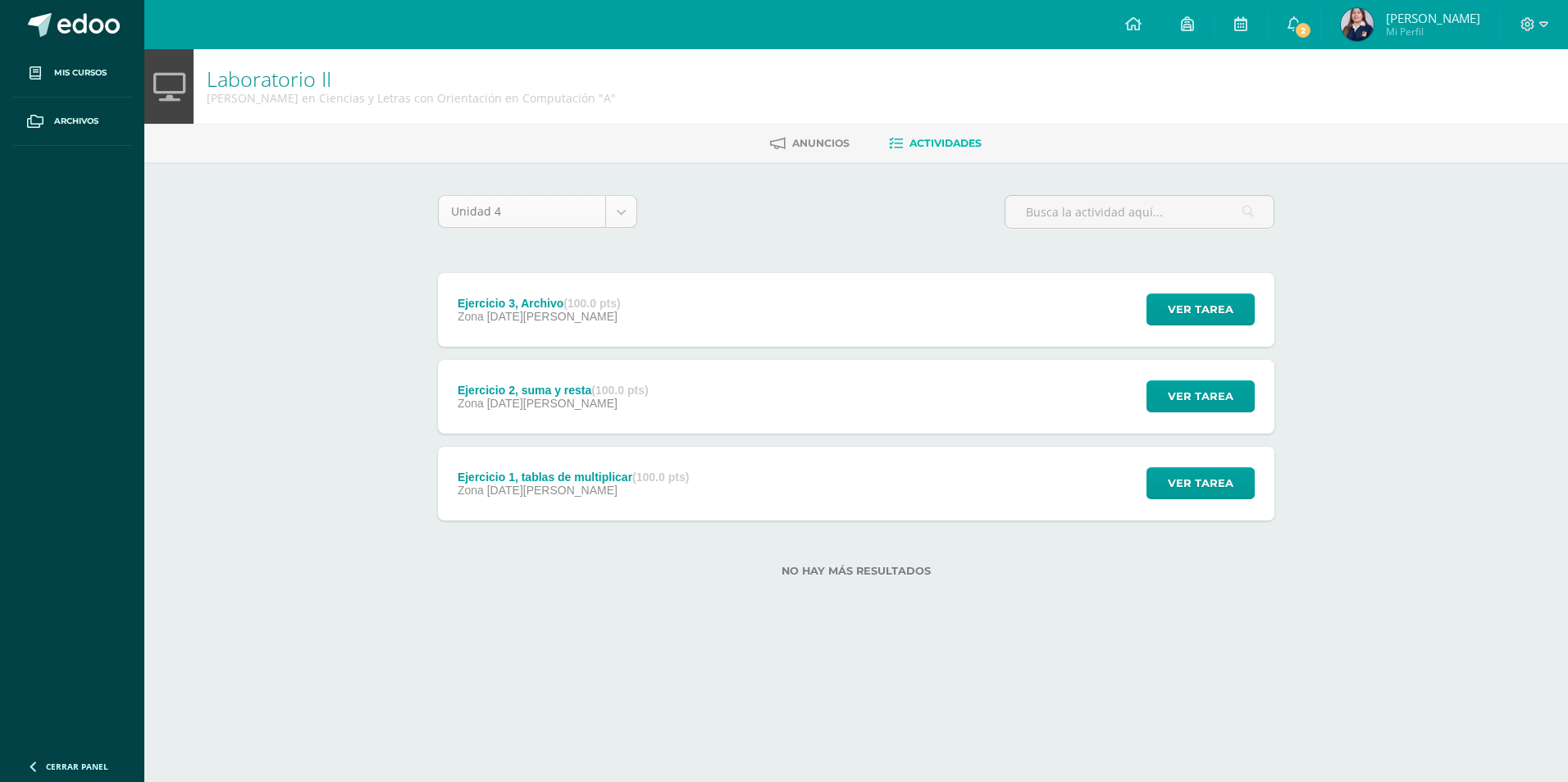
click at [636, 205] on div "Unidad 4" at bounding box center [537, 211] width 200 height 32
click at [622, 208] on body "Mis cursos Archivos Cerrar panel Asesoría [PERSON_NAME] en Ciencias y Letras co…" at bounding box center [784, 315] width 1568 height 630
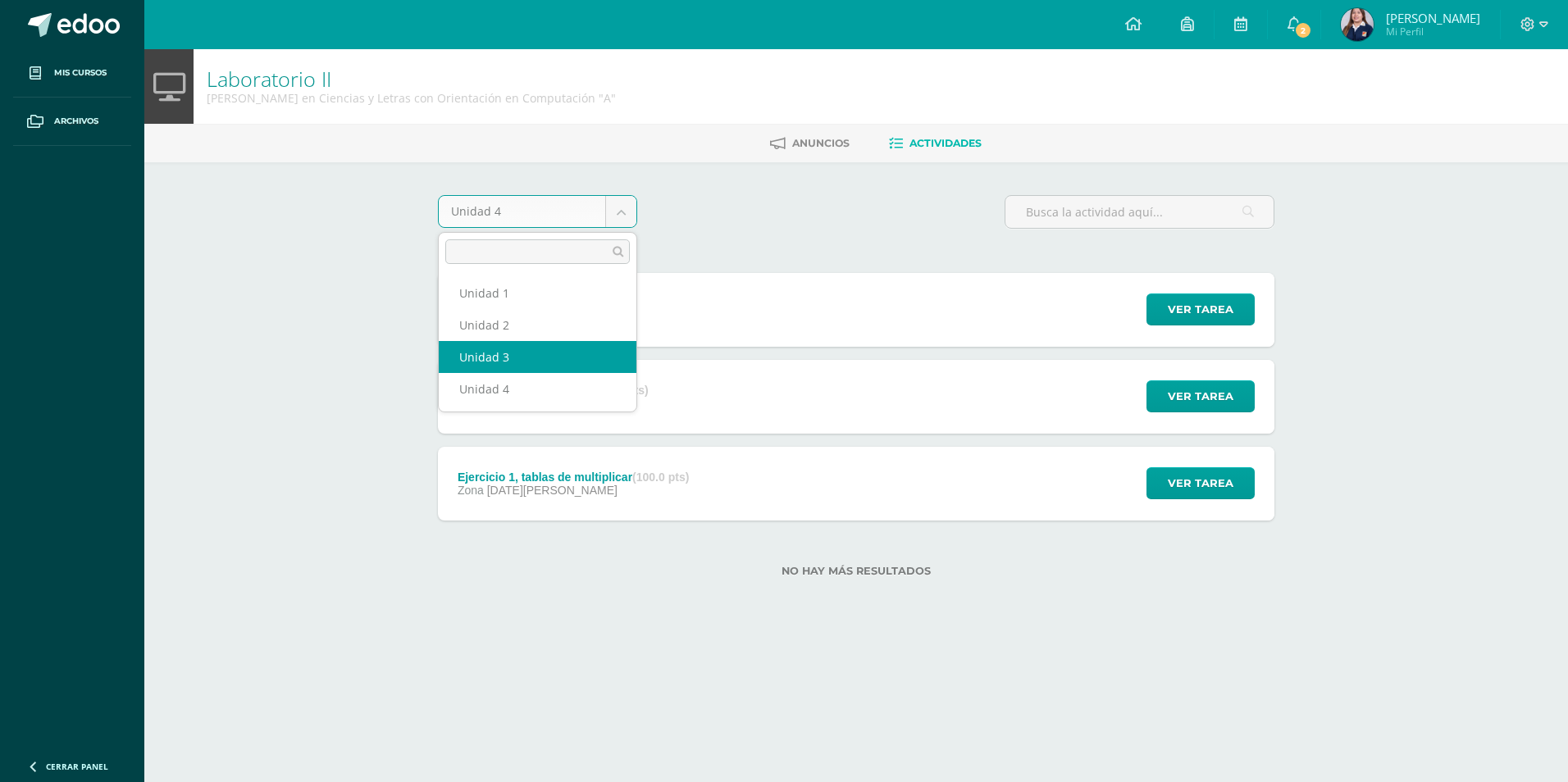
select select "Unidad 3"
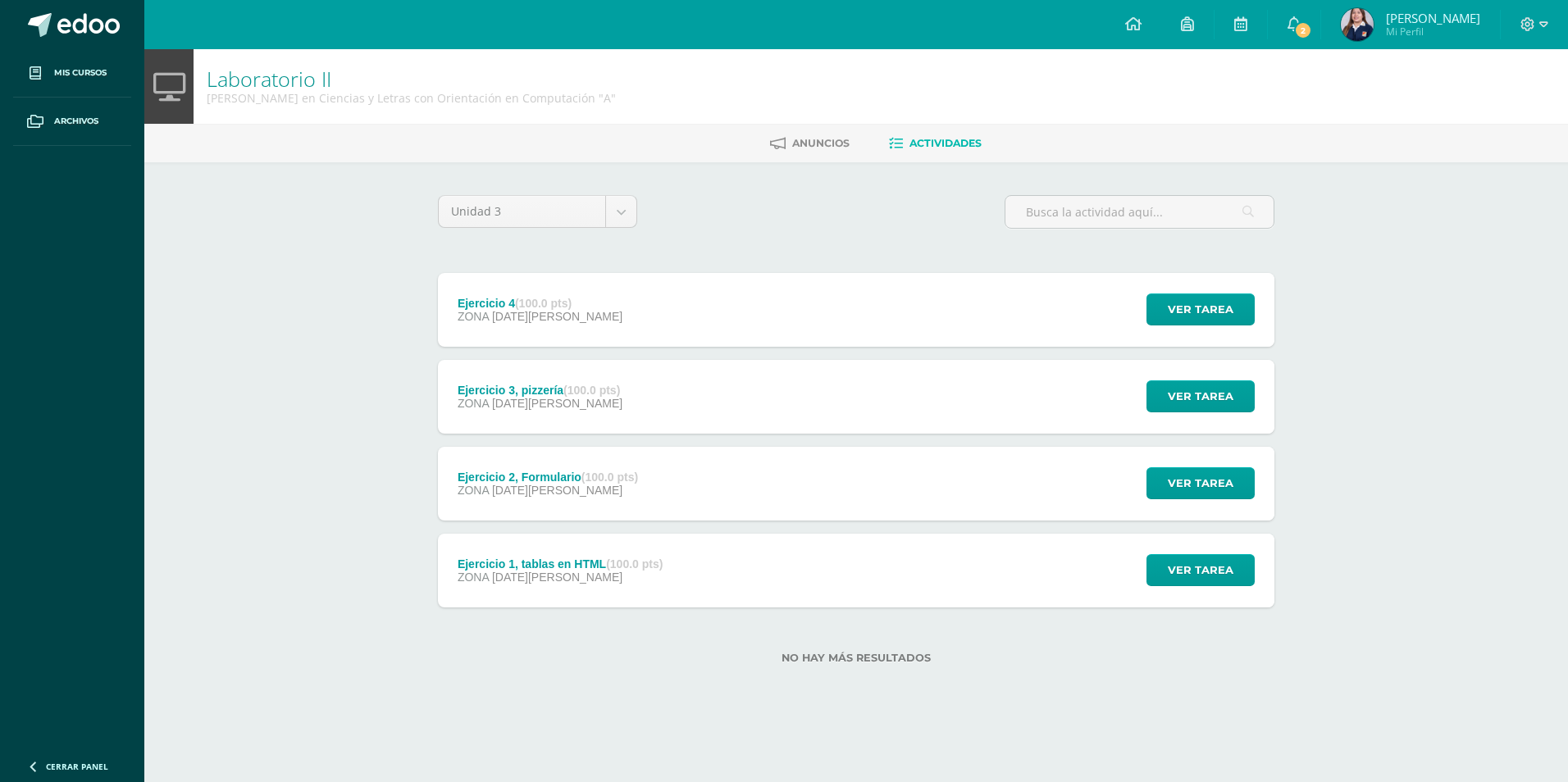
click at [677, 353] on div "Ejercicio 4 (100.0 pts) ZONA 02 de Julio Ver tarea Ejercicio 4 Laboratorio II C…" at bounding box center [856, 441] width 836 height 334
click at [689, 306] on div "Ejercicio 4 (100.0 pts) ZONA 02 de Julio Ver tarea Ejercicio 4 Laboratorio II C…" at bounding box center [856, 310] width 836 height 74
drag, startPoint x: 689, startPoint y: 306, endPoint x: 657, endPoint y: 346, distance: 51.2
click at [0, 0] on h2 "Ejercicio 4" at bounding box center [0, 0] width 0 height 0
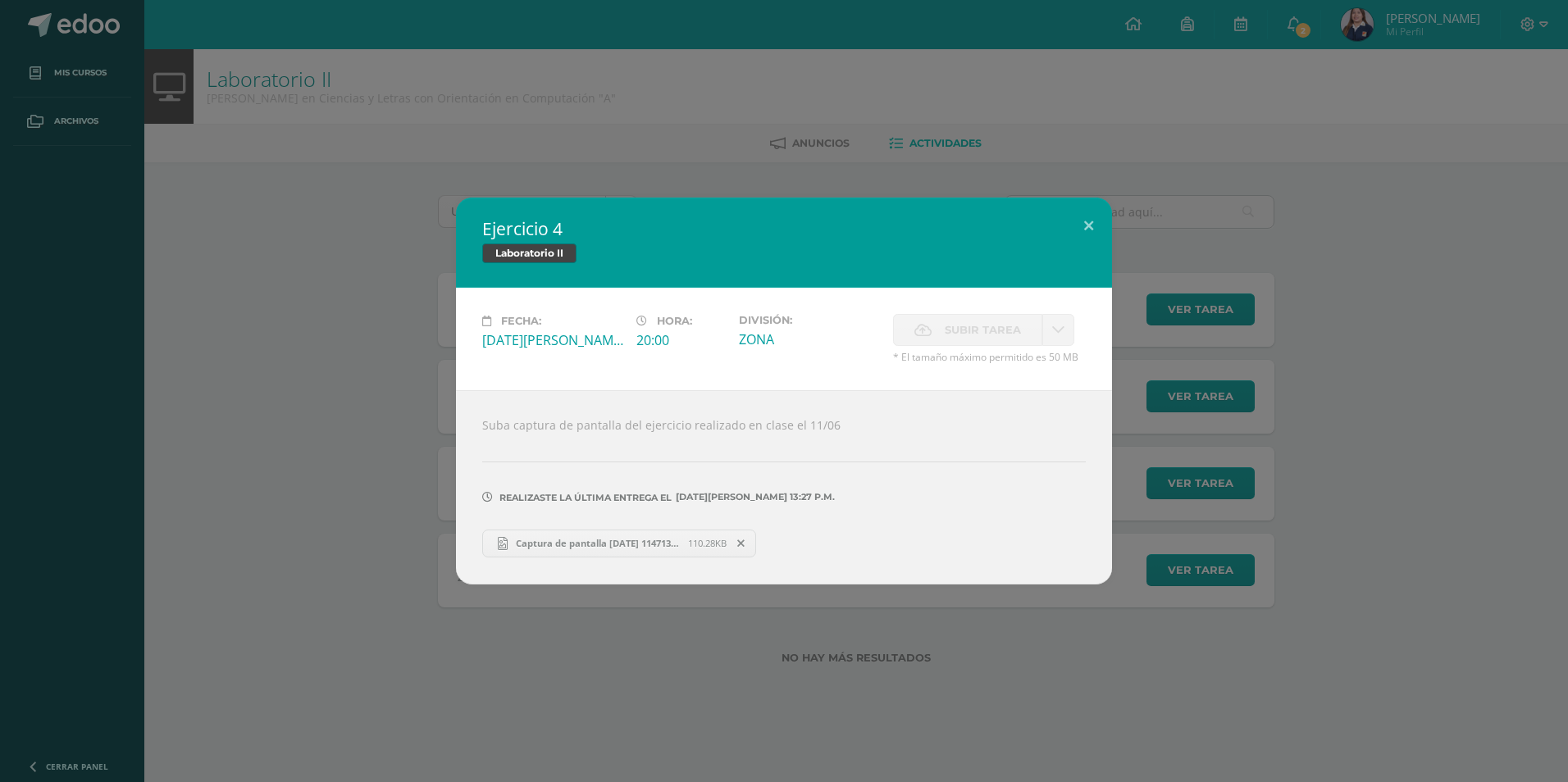
click at [508, 592] on div "Ejercicio 4 Laboratorio II Fecha: Miércoles 02 de Julio Hora: 20:00 División: Z…" at bounding box center [784, 391] width 1568 height 782
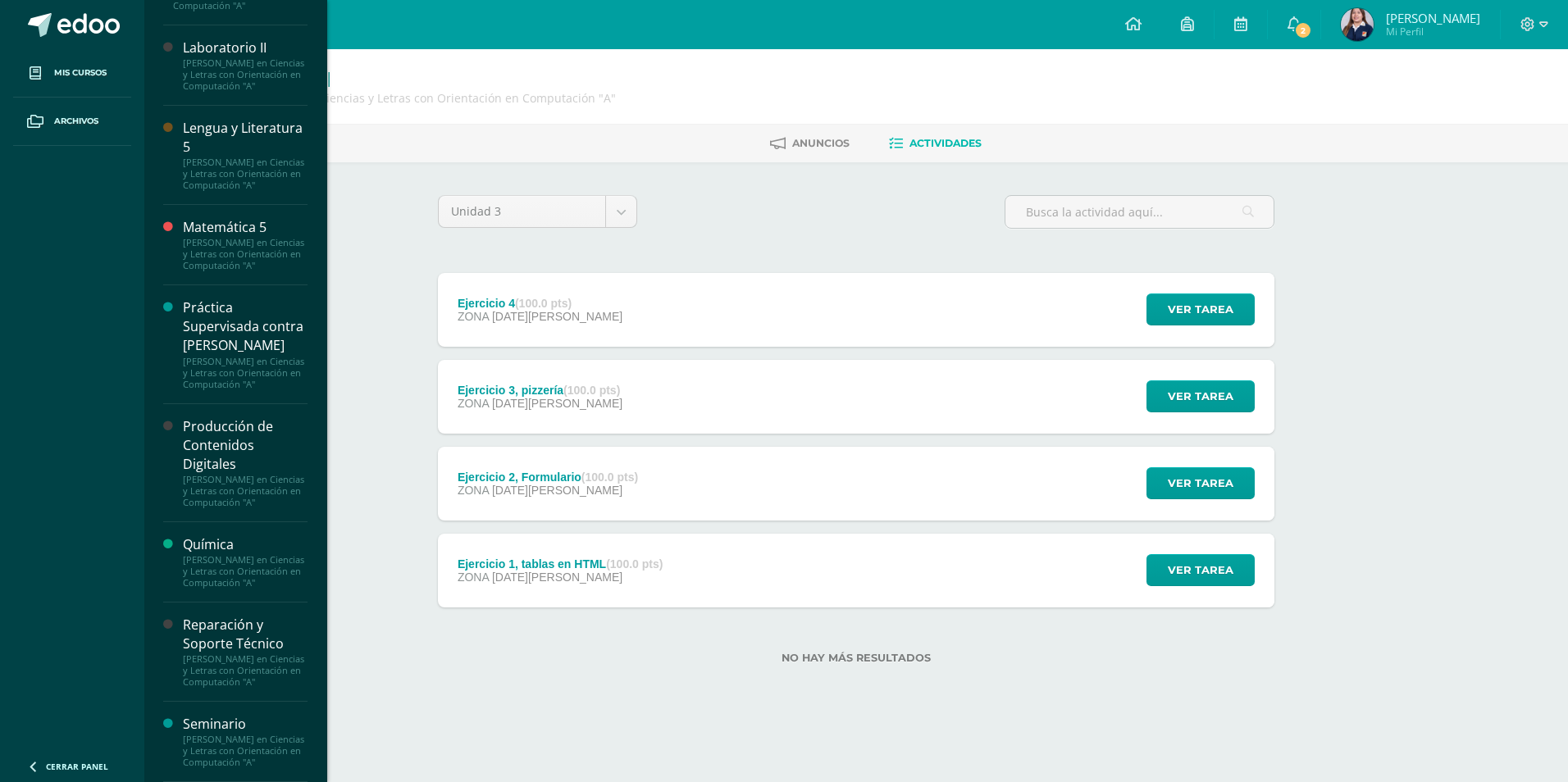
scroll to position [1046, 0]
click at [226, 616] on div "Reparación y Soporte Técnico" at bounding box center [245, 634] width 125 height 37
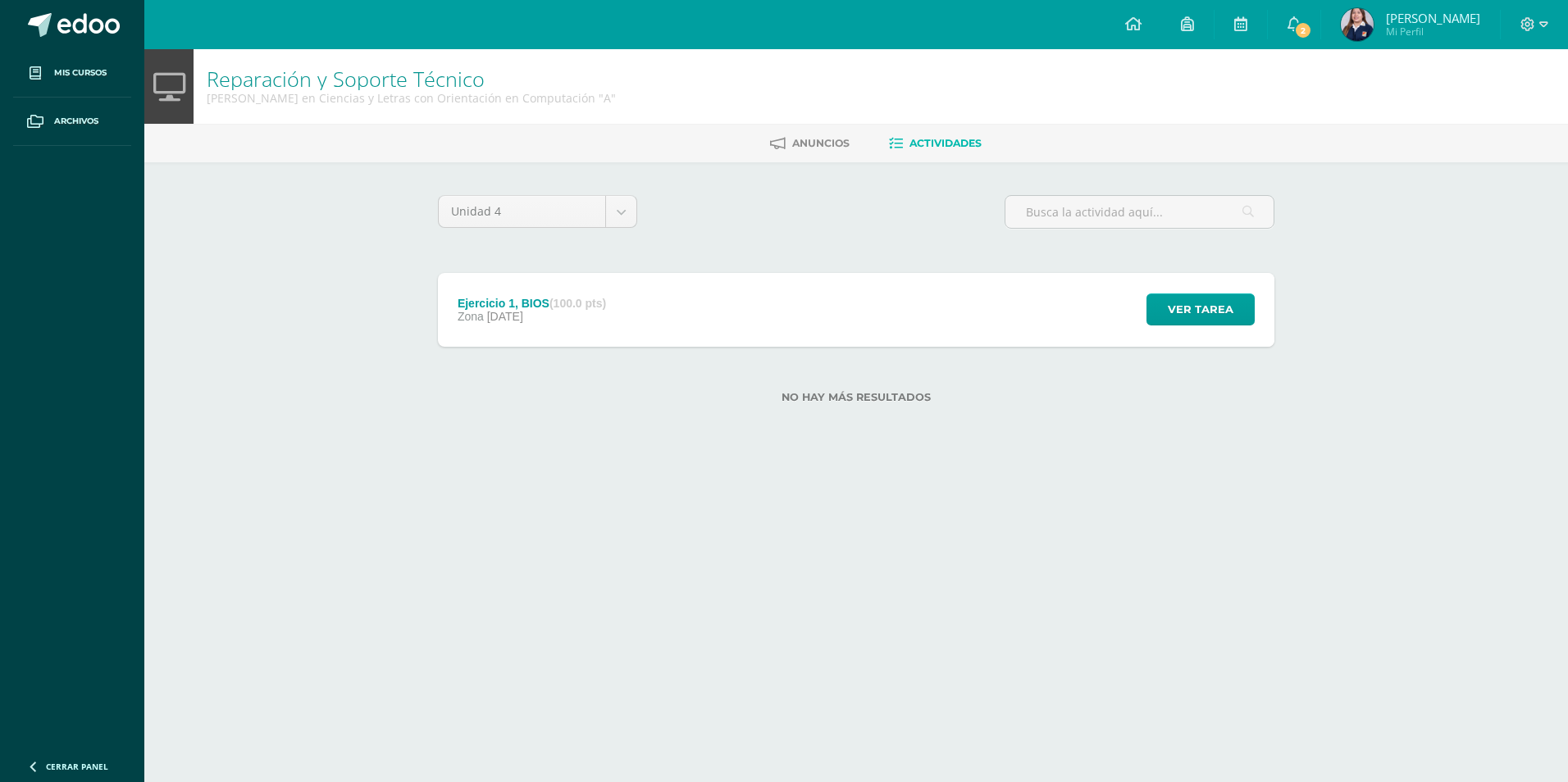
click at [528, 278] on div "Ejercicio 1, BIOS (100.0 pts) Zona [DATE]" at bounding box center [531, 310] width 188 height 74
click at [631, 208] on body "Mis cursos Archivos Cerrar panel Asesoría Quinto Quinto Bachillerato en Ciencia…" at bounding box center [784, 227] width 1568 height 455
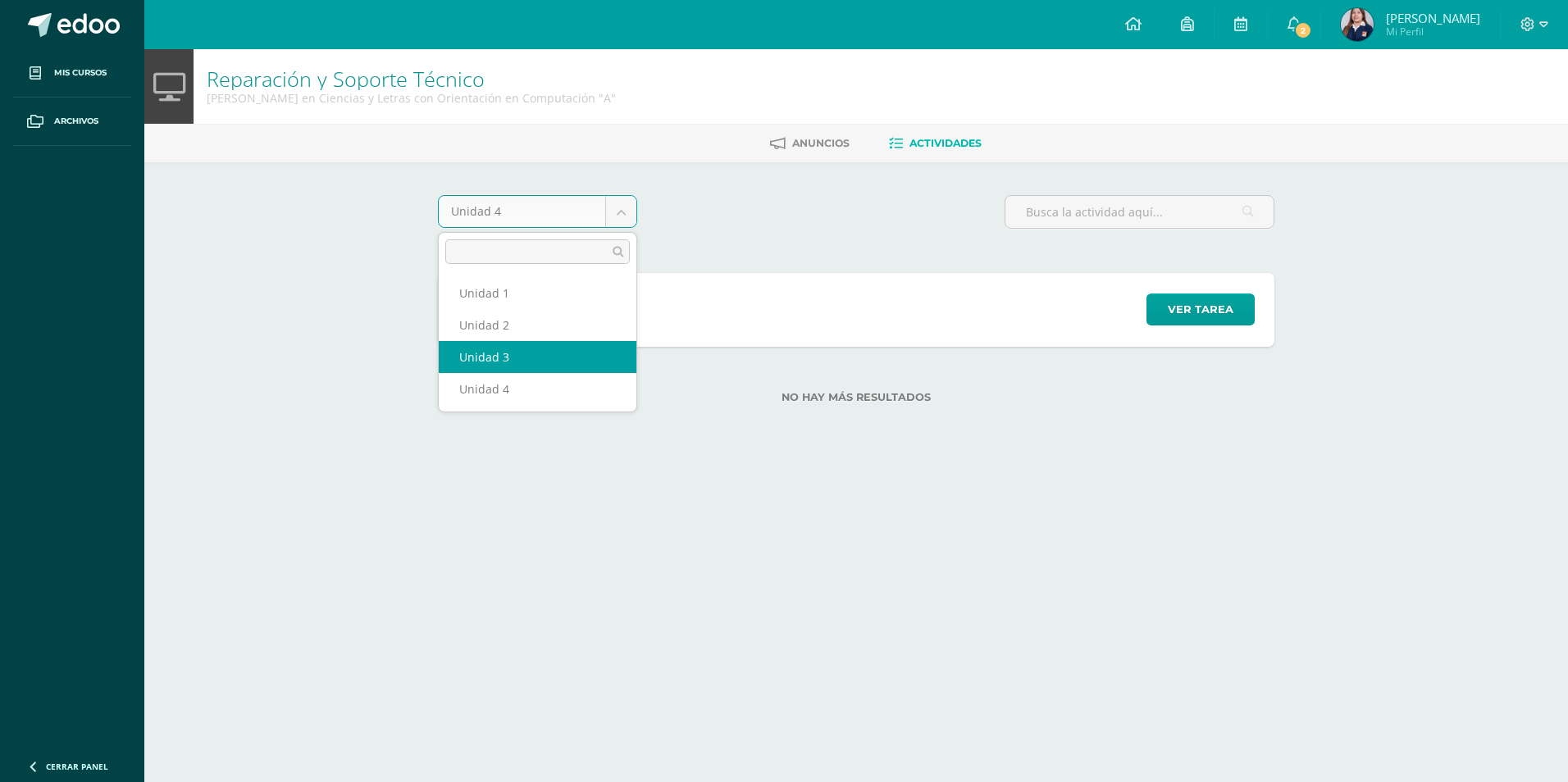
select select "Unidad 3"
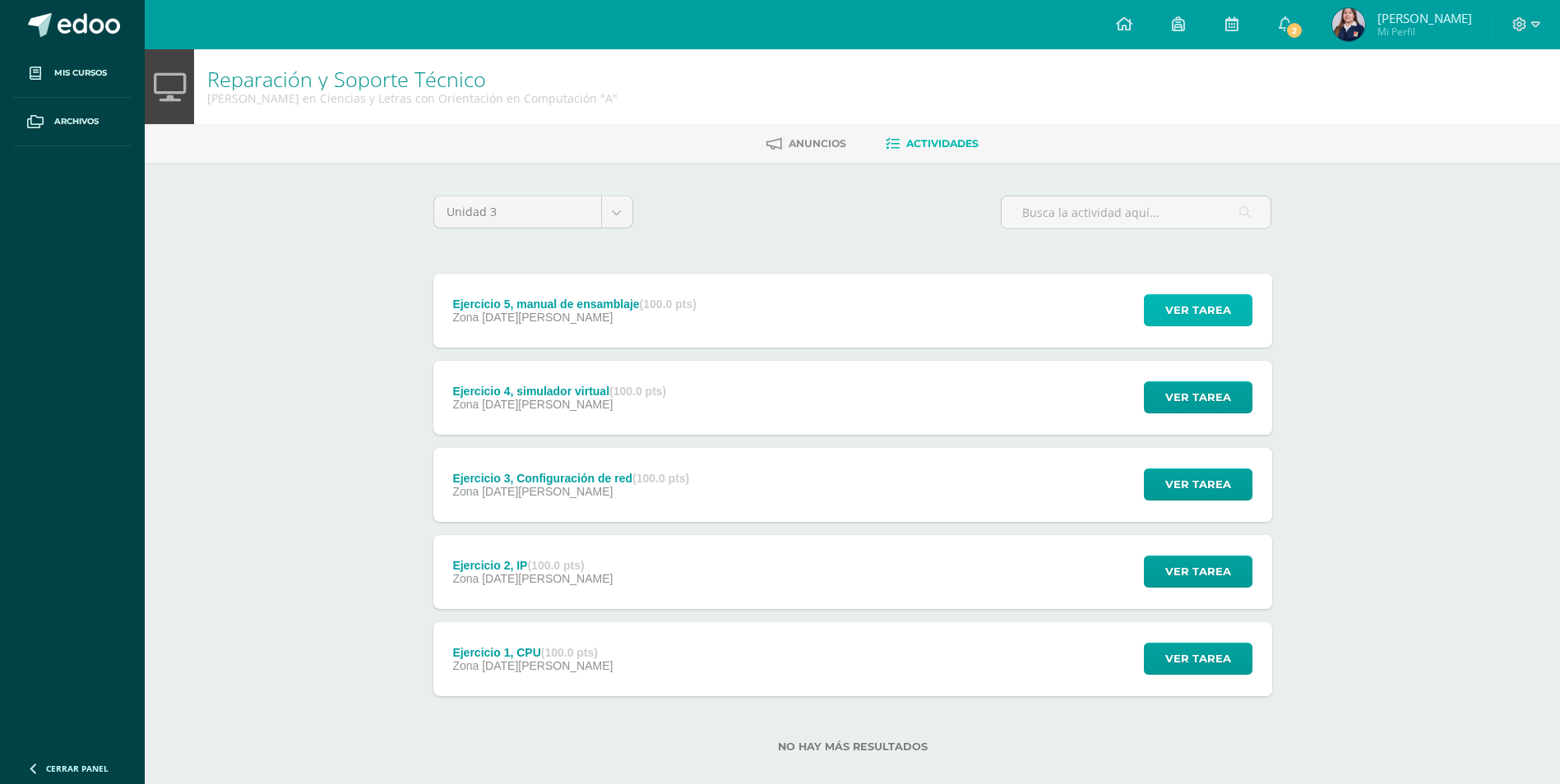
click at [1216, 310] on span "Ver tarea" at bounding box center [1198, 310] width 66 height 31
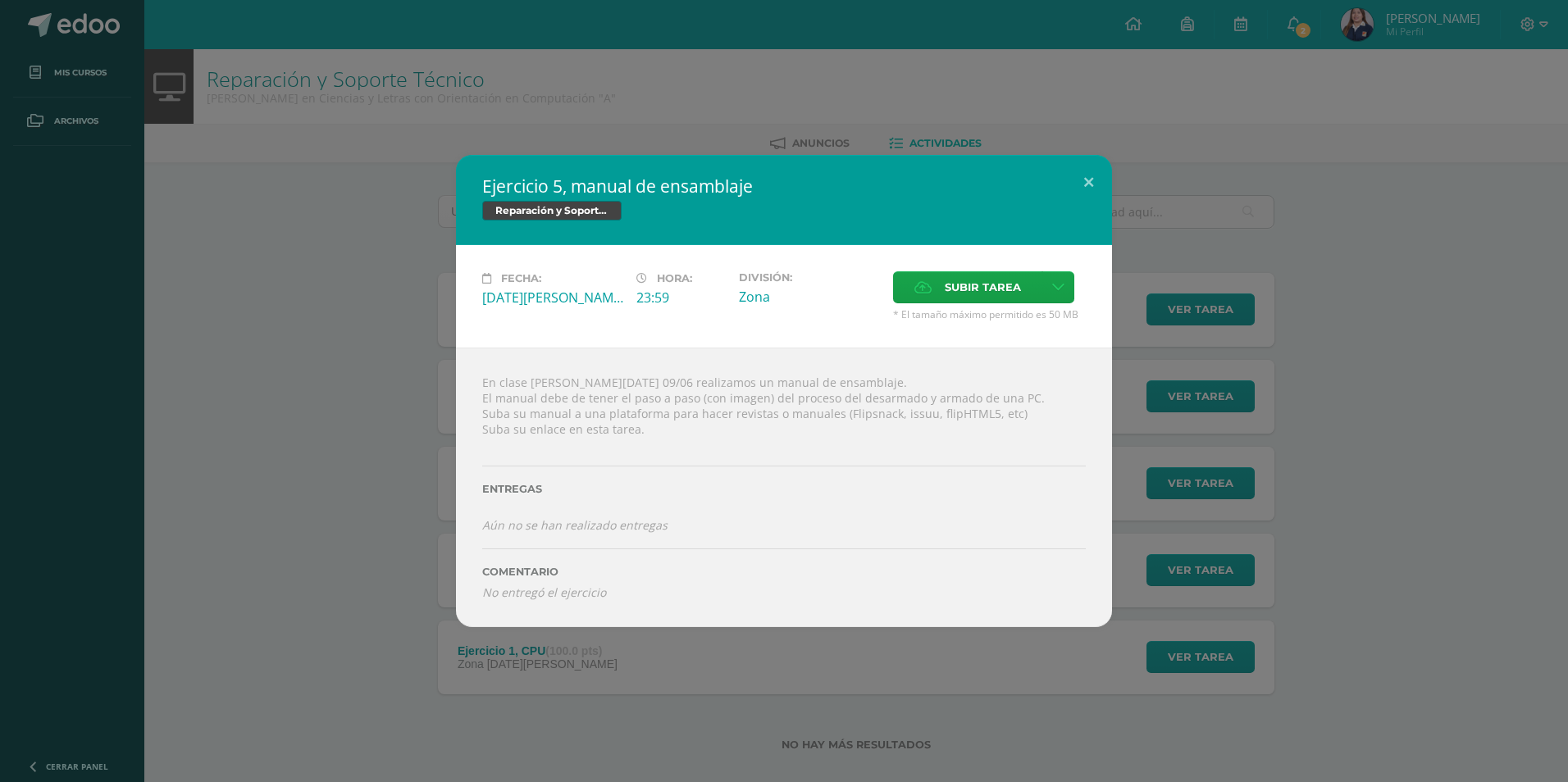
click at [1385, 433] on div "Ejercicio 5, manual de ensamblaje Reparación y Soporte Técnico Fecha: Lunes 09 …" at bounding box center [784, 391] width 1554 height 472
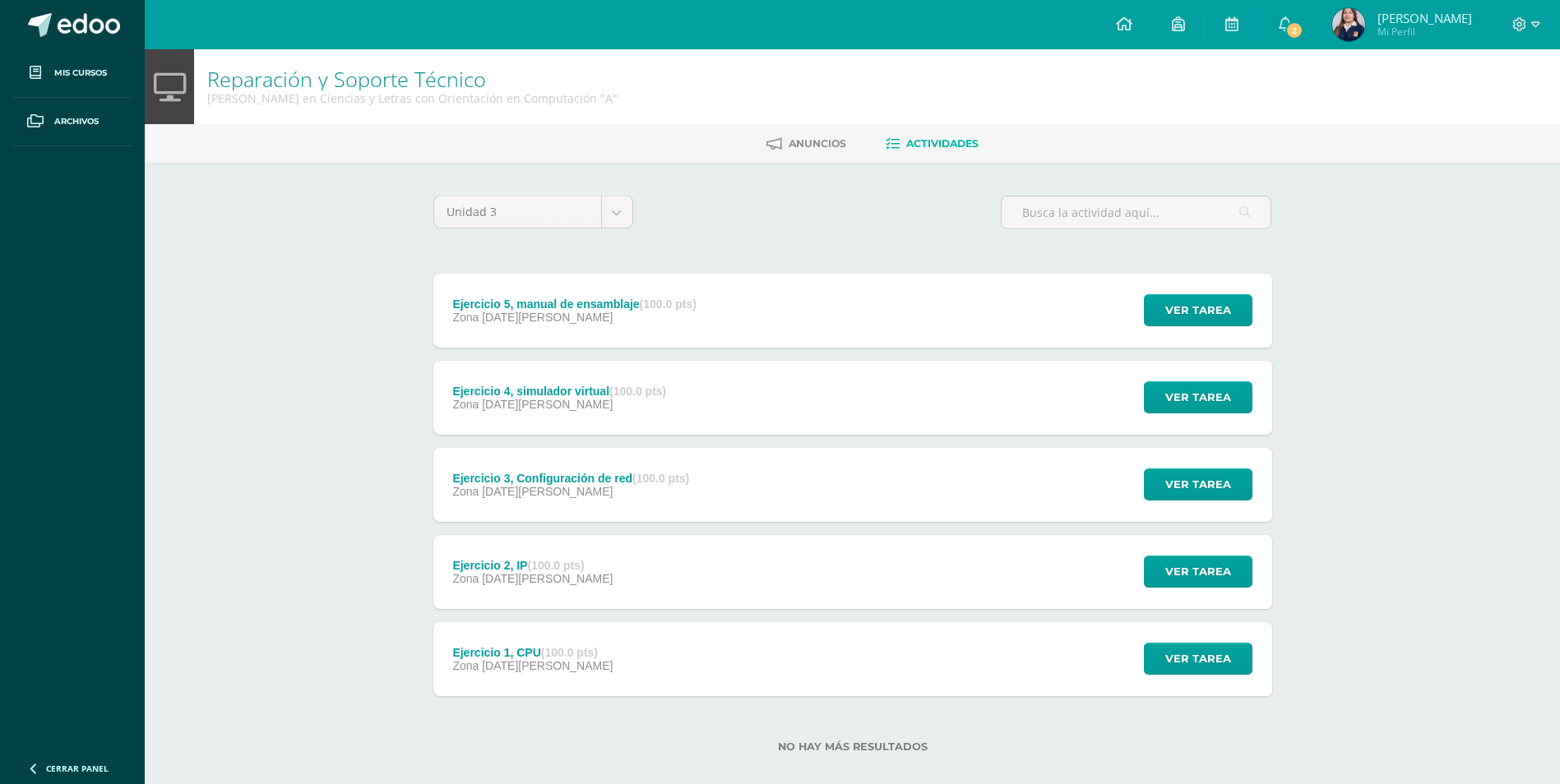
click at [1037, 377] on div "Ejercicio 4, simulador virtual (100.0 pts) Zona 03 de Junio Ver tarea Ejercicio…" at bounding box center [853, 397] width 839 height 74
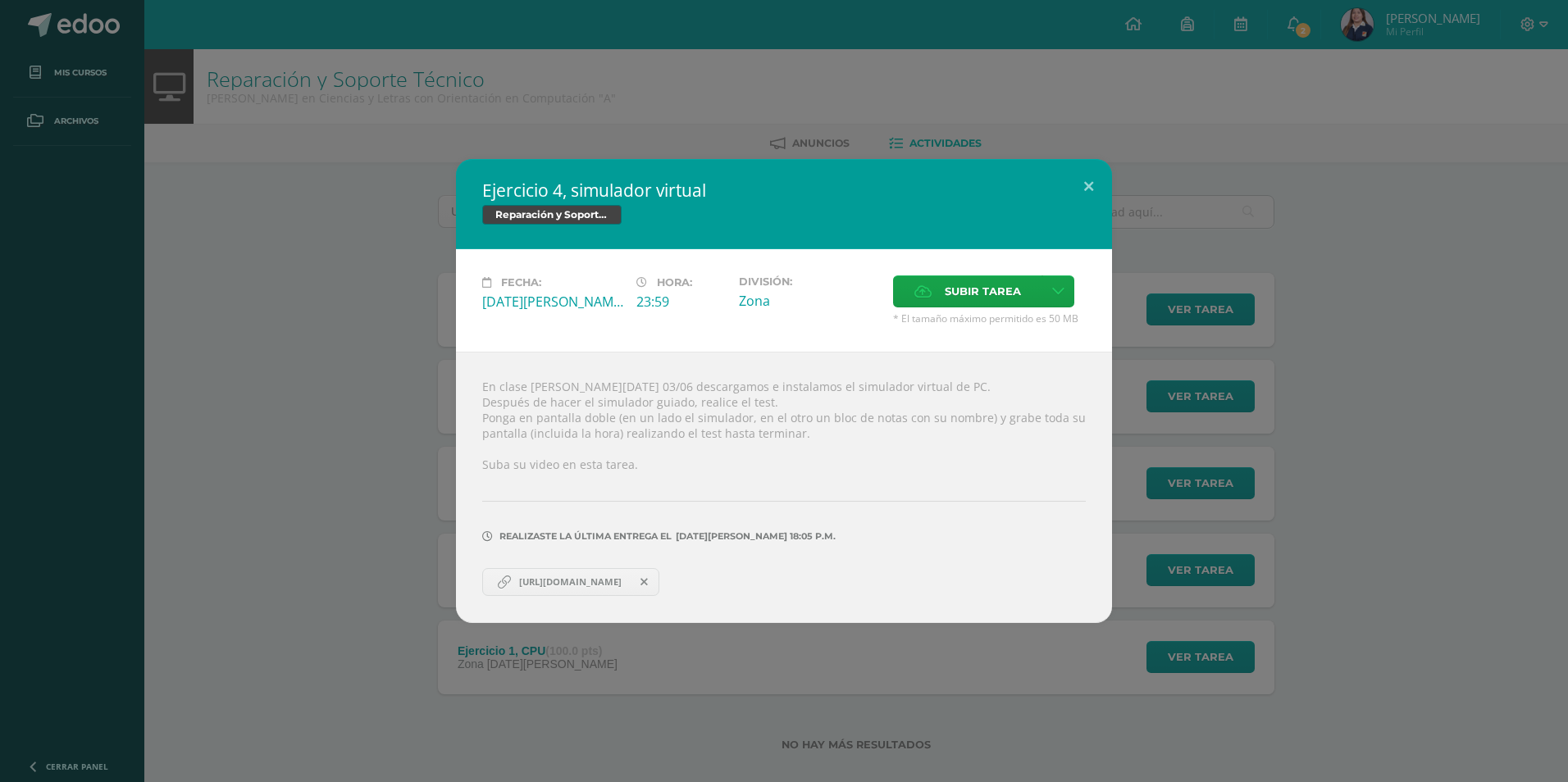
click at [1362, 525] on div "Ejercicio 4, simulador virtual Reparación y Soporte Técnico Fecha: Martes 03 de…" at bounding box center [784, 391] width 1554 height 464
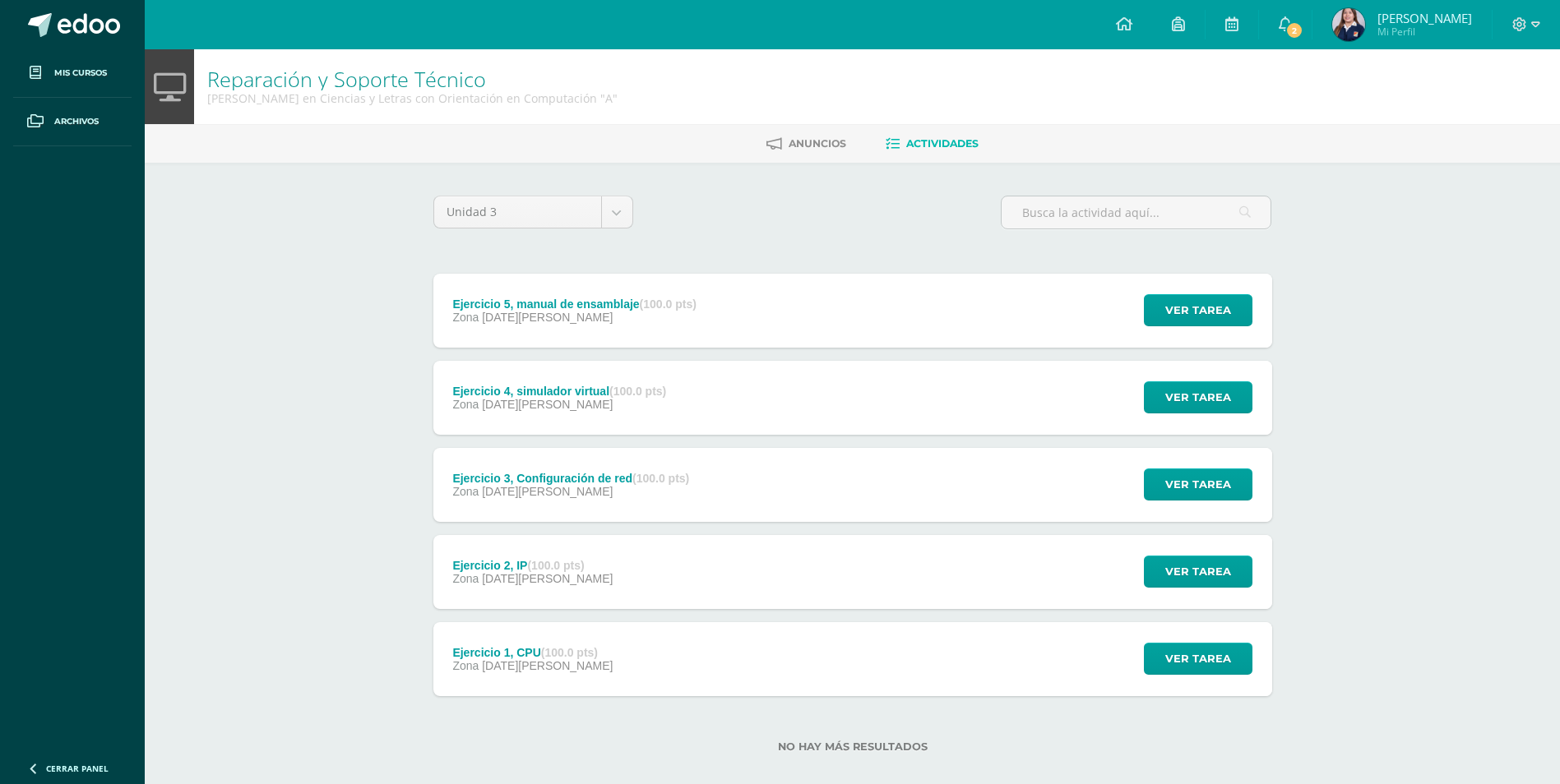
click at [873, 477] on div "Ejercicio 3, Configuración de red (100.0 pts) Zona 19 de Mayo Ver tarea Ejercic…" at bounding box center [853, 484] width 839 height 74
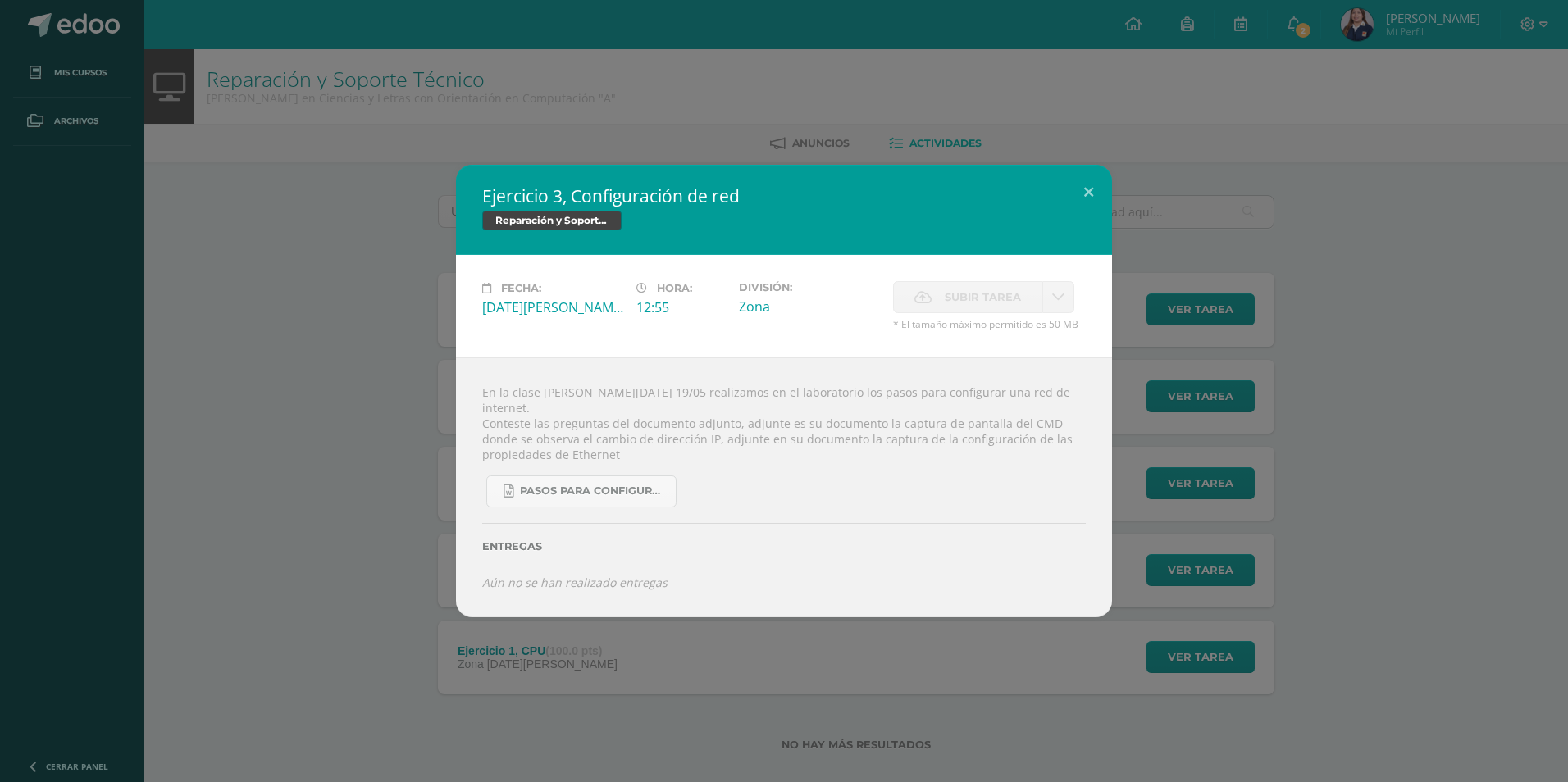
click at [1350, 558] on div "Ejercicio 3, Configuración de red Reparación y Soporte Técnico Fecha: Lunes 19 …" at bounding box center [784, 391] width 1554 height 452
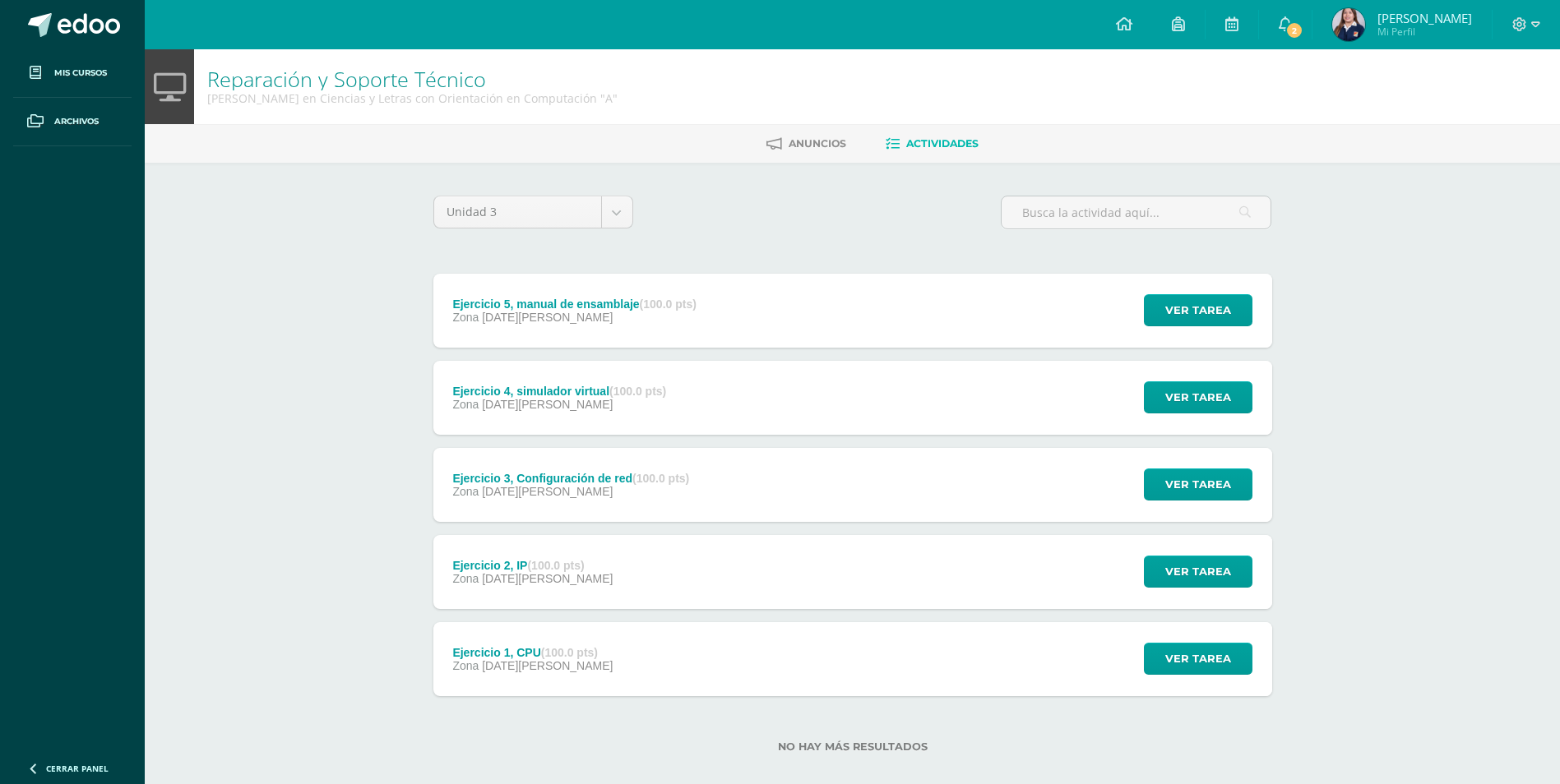
click at [703, 573] on div "Ejercicio 2, IP (100.0 pts) Zona 12 de Mayo Ver tarea Ejercicio 2, IP Reparació…" at bounding box center [853, 572] width 839 height 74
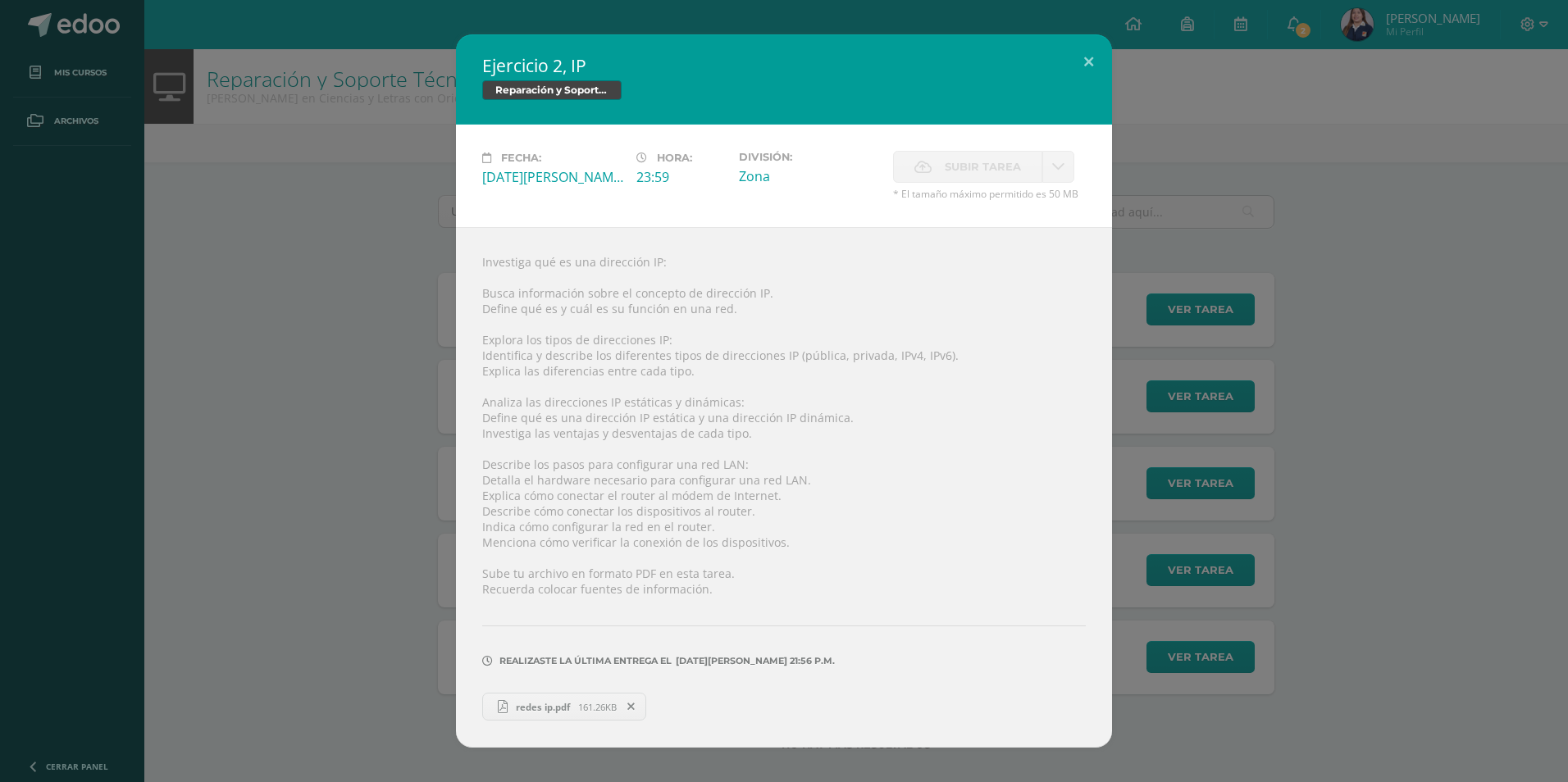
click at [1327, 624] on div "Ejercicio 2, IP Reparación y Soporte Técnico Fecha: Lunes 12 de Mayo Hora: 23:5…" at bounding box center [784, 391] width 1554 height 713
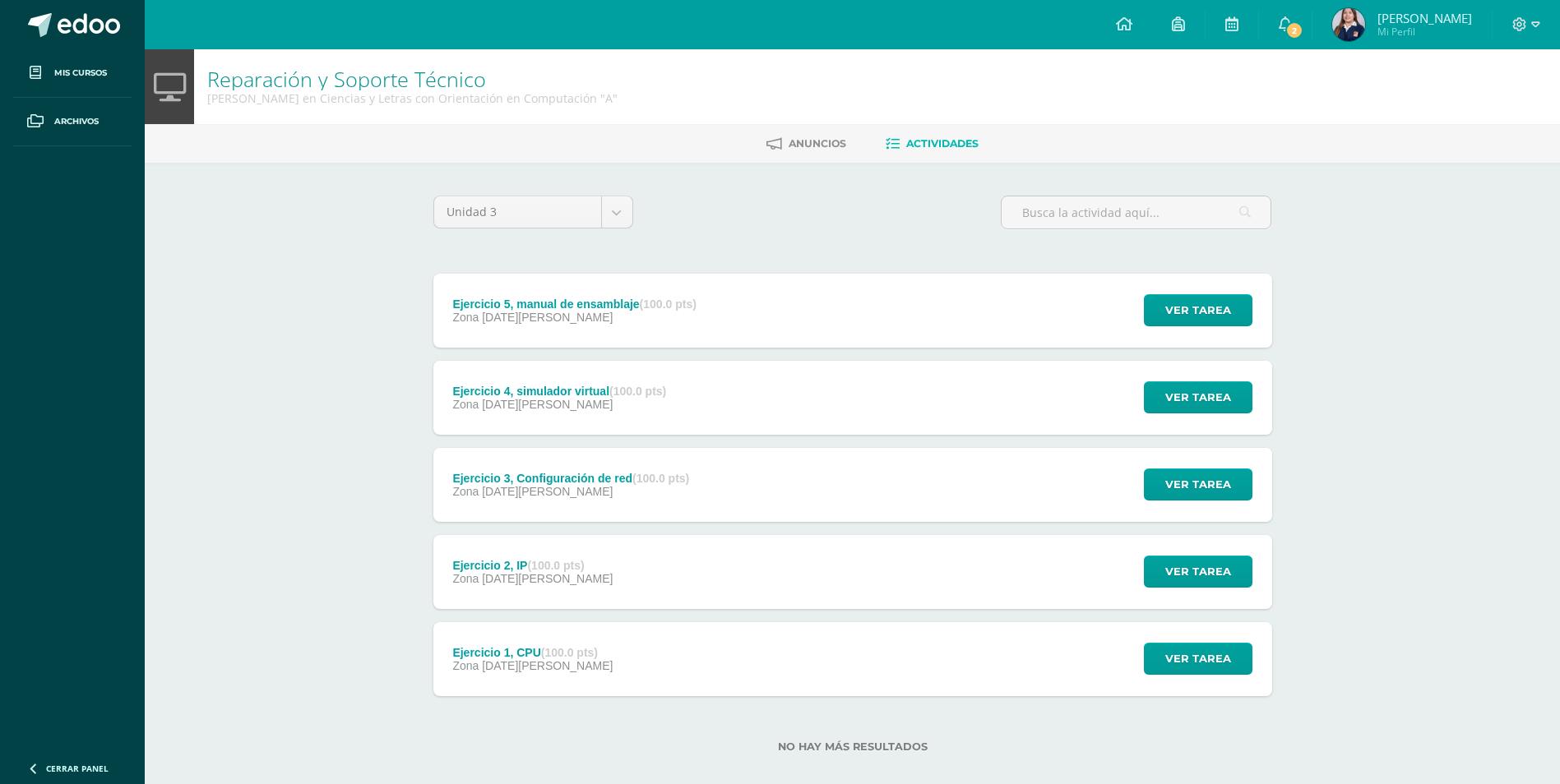
click at [519, 619] on div "Ejercicio 5, manual de ensamblaje (100.0 pts) Zona 09 de Junio Ver tarea Ejerci…" at bounding box center [853, 485] width 839 height 422
click at [527, 634] on div "Ejercicio 1, CPU (100.0 pts) Zona 07 de Mayo" at bounding box center [533, 659] width 200 height 74
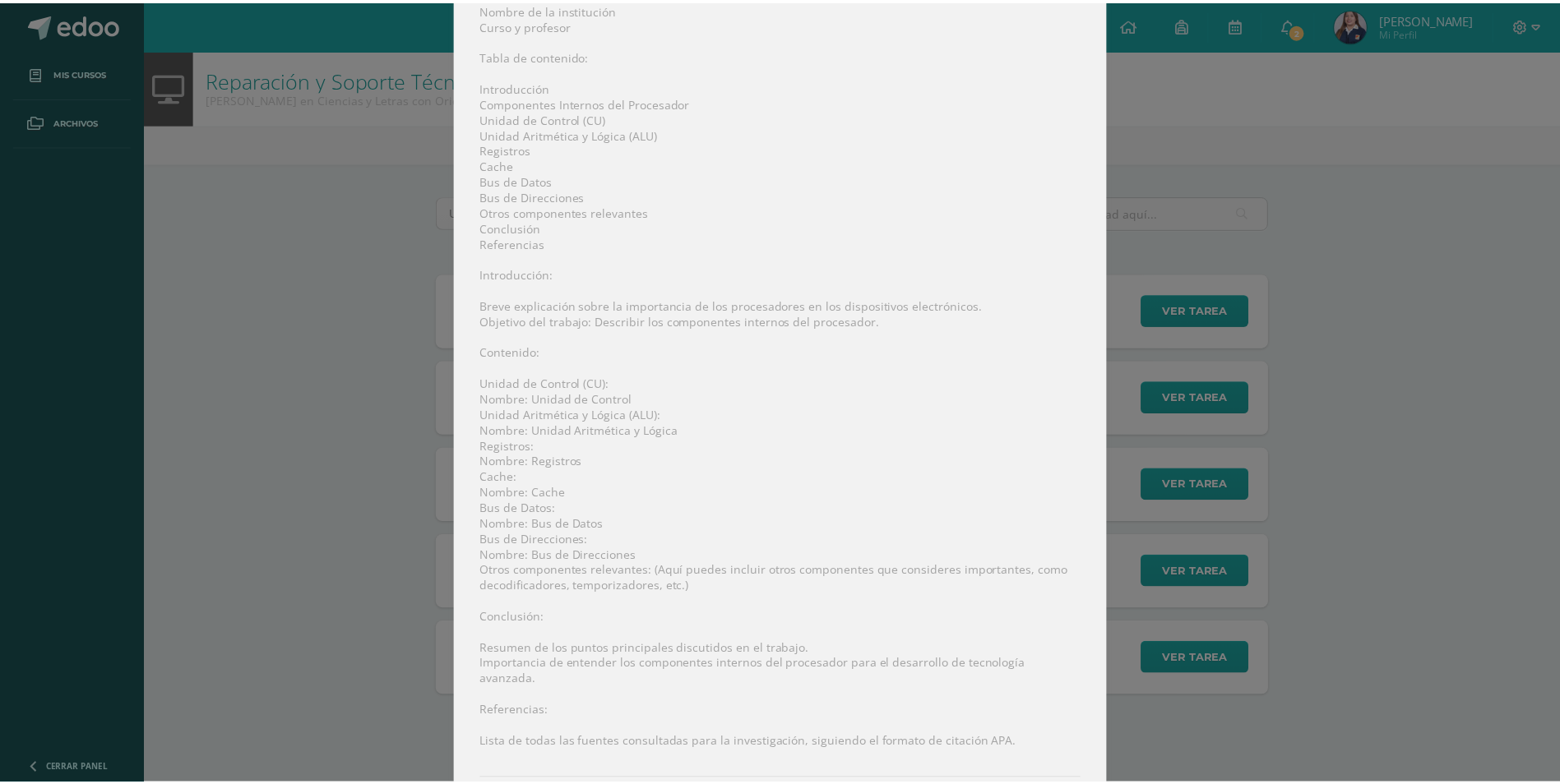
scroll to position [431, 0]
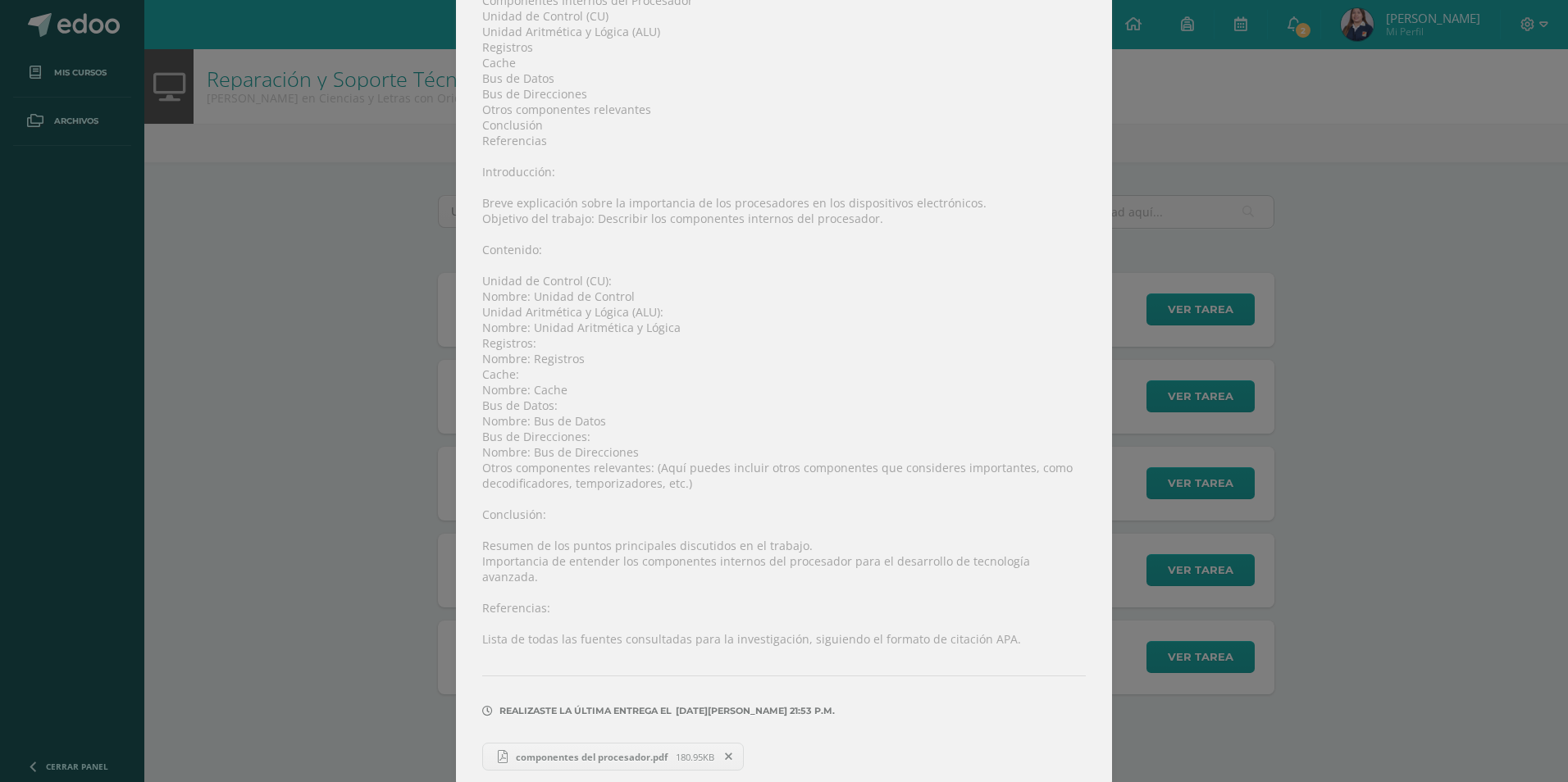
click at [1350, 607] on div "Ejercicio 1, CPU Reparación y Soporte Técnico Fecha: Miércoles 07 de Mayo Hora:…" at bounding box center [784, 184] width 1554 height 1228
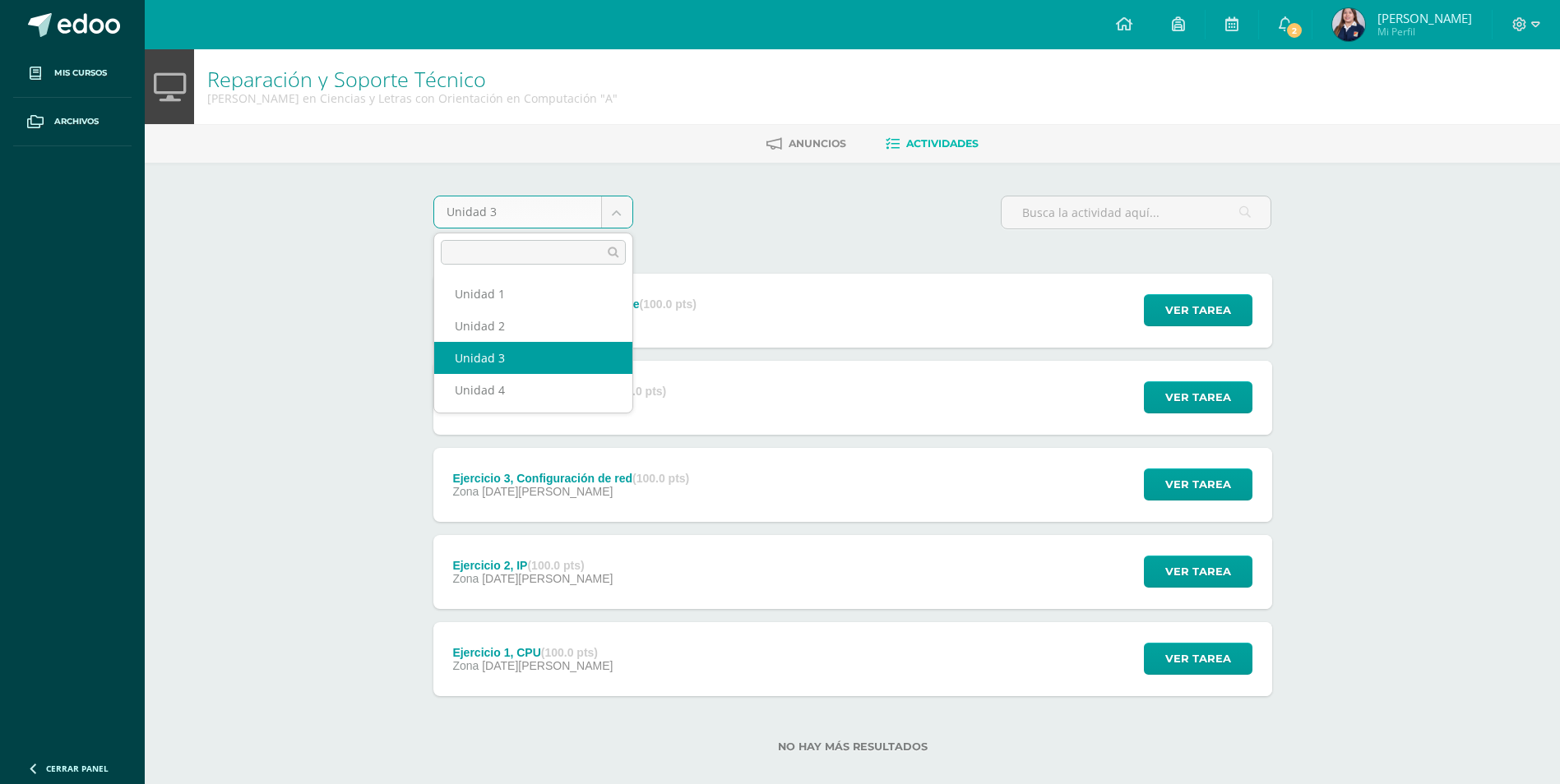
click at [625, 213] on body "Mis cursos Archivos Cerrar panel Asesoría Quinto Quinto Bachillerato en Ciencia…" at bounding box center [780, 402] width 1560 height 806
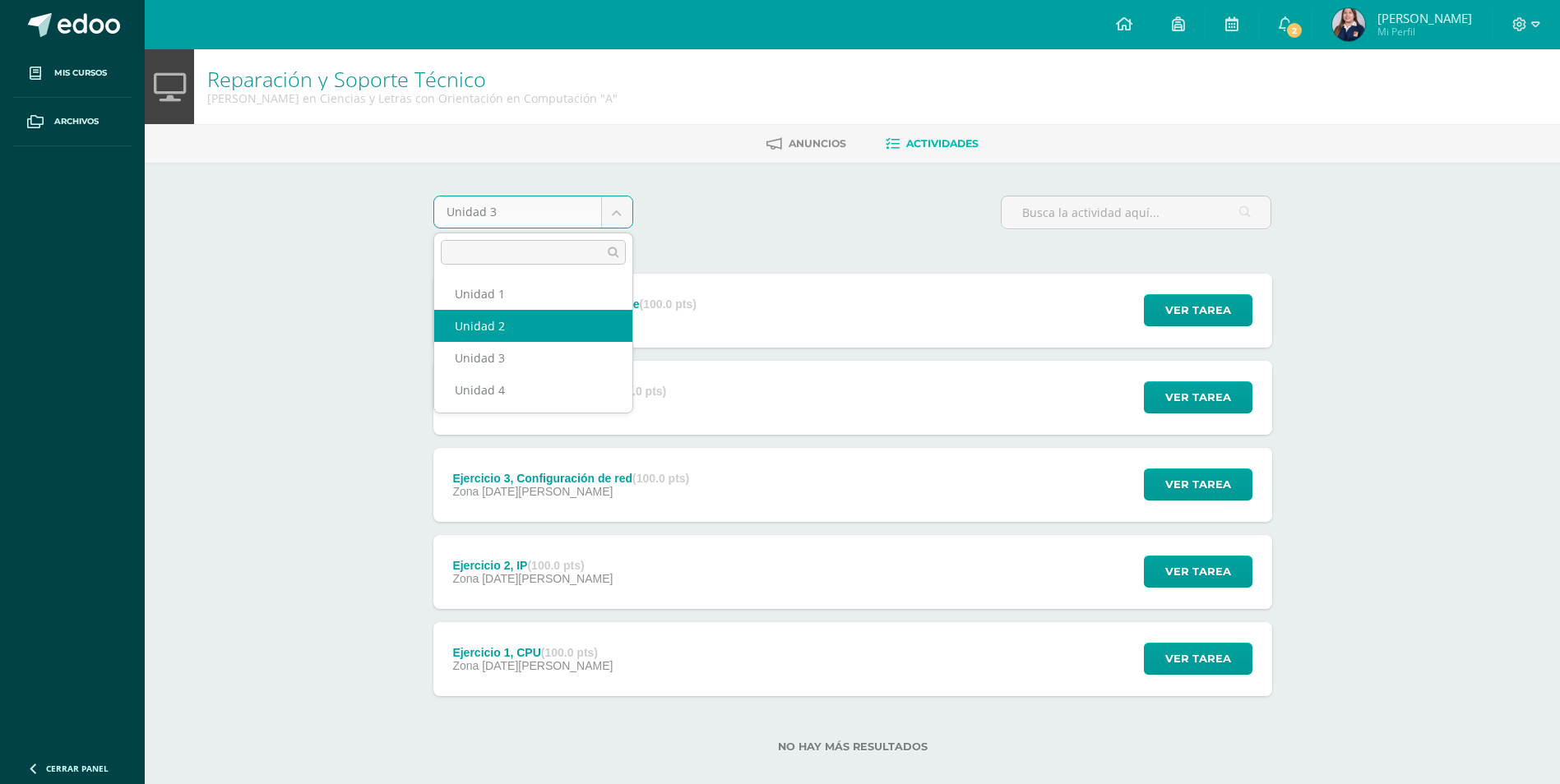
select select "Unidad 2"
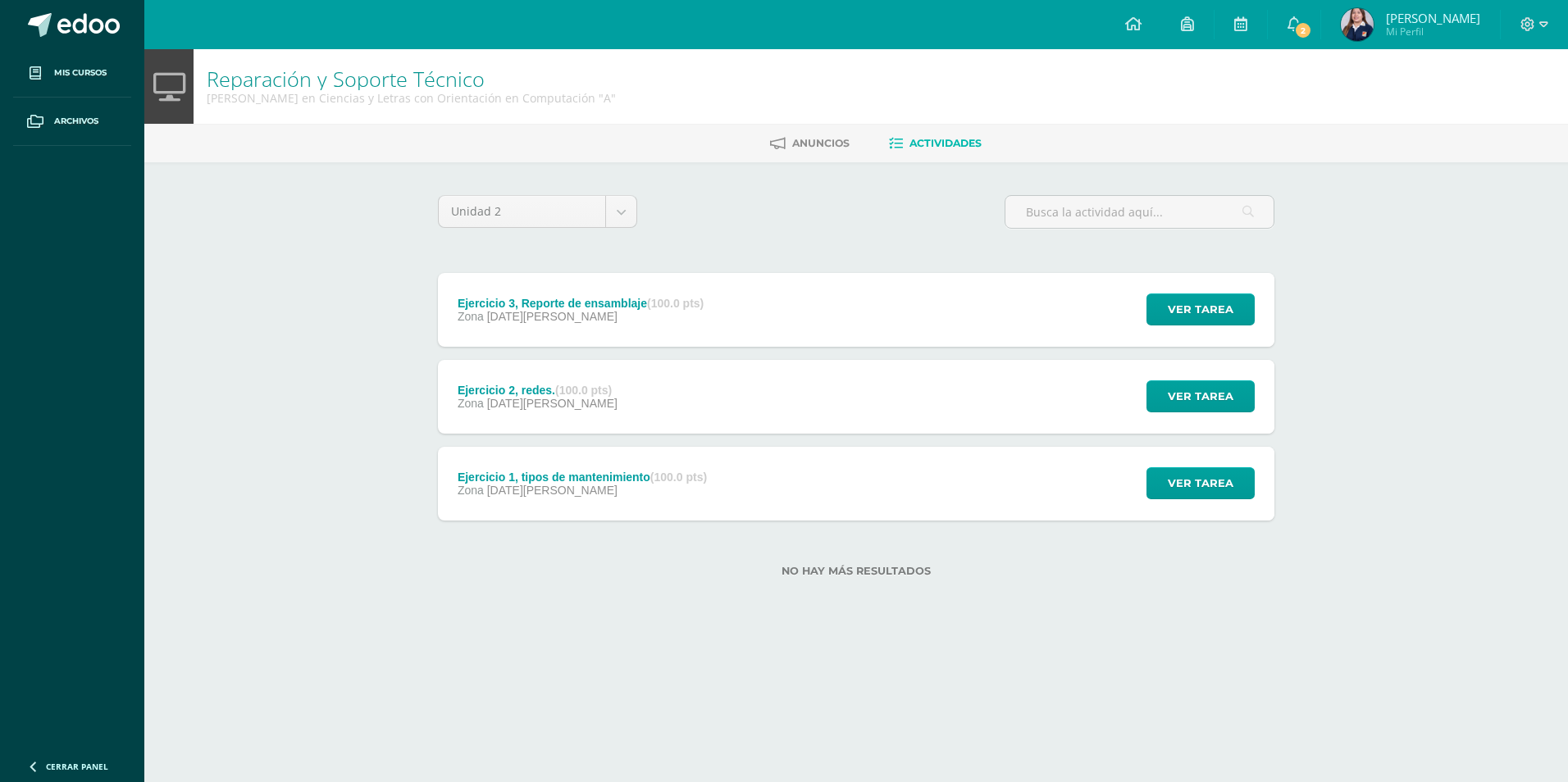
click at [940, 311] on div "Ejercicio 3, Reporte de ensamblaje (100.0 pts) Zona [DATE][PERSON_NAME] Ver tar…" at bounding box center [856, 310] width 836 height 74
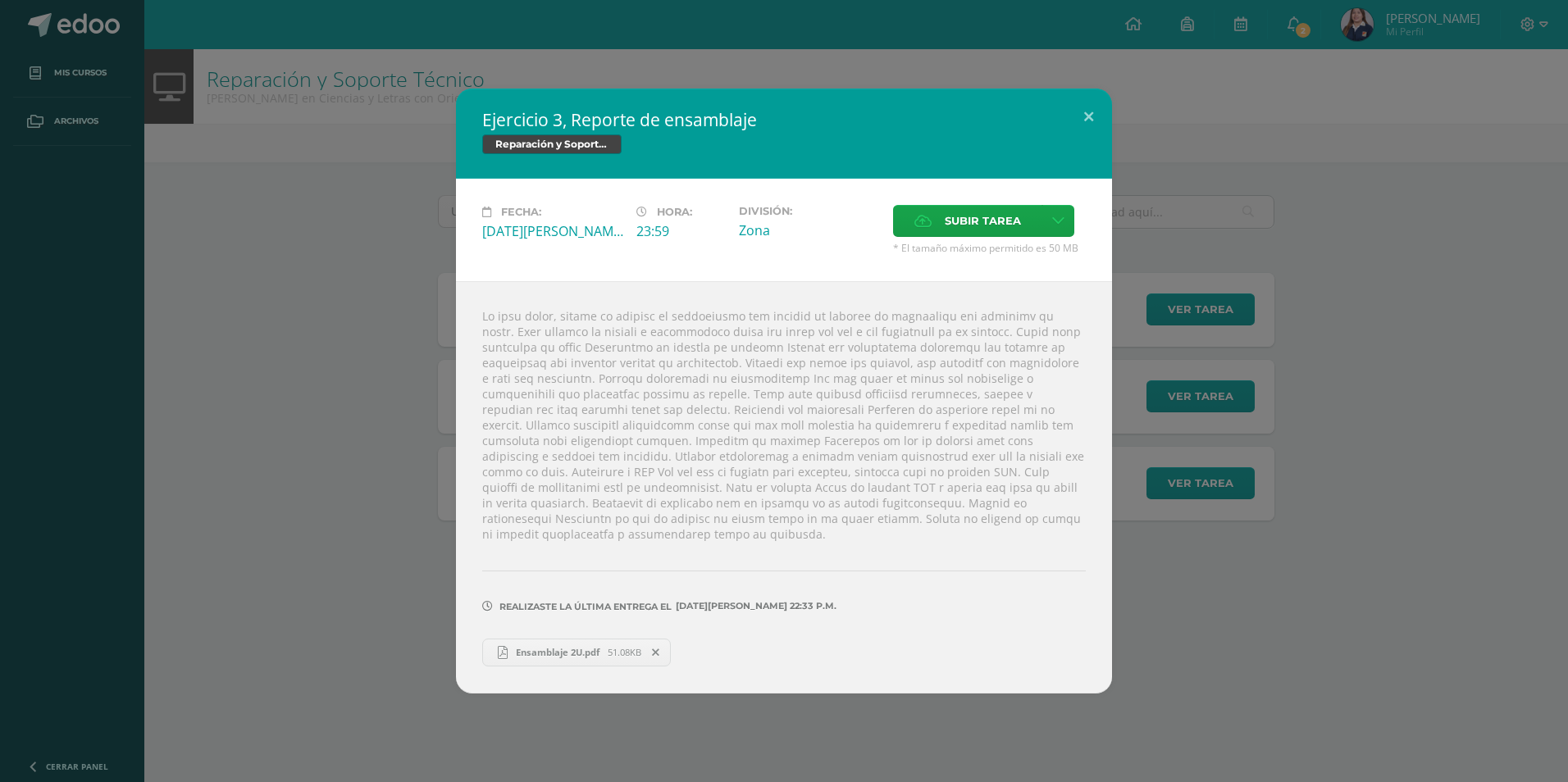
click at [626, 638] on link "Ensamblaje 2U.pdf 51.08KB" at bounding box center [576, 652] width 189 height 28
